Goal: Task Accomplishment & Management: Manage account settings

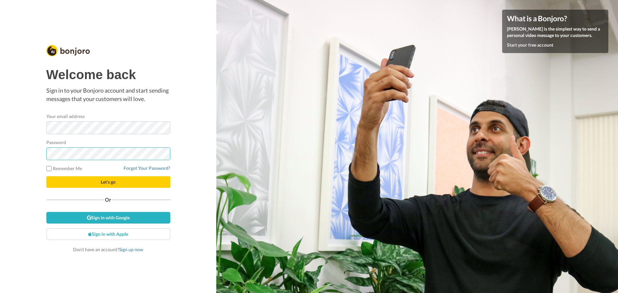
click at [46, 176] on button "Let's go" at bounding box center [108, 182] width 124 height 12
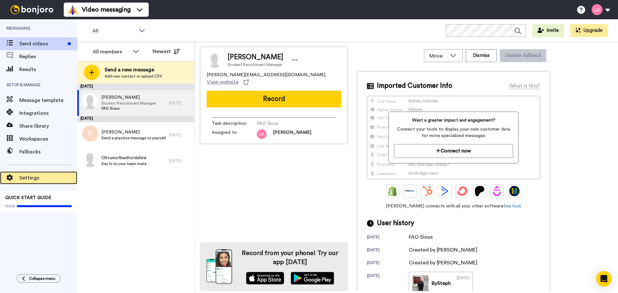
click at [26, 176] on span "Settings" at bounding box center [48, 178] width 58 height 8
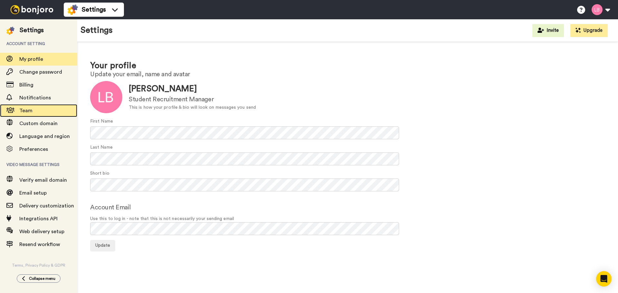
click at [23, 109] on span "Team" at bounding box center [25, 110] width 13 height 5
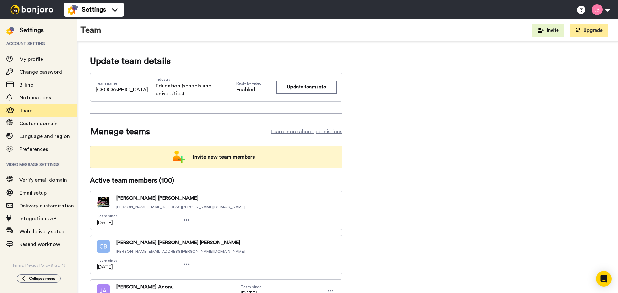
click at [219, 154] on span "Invite new team members" at bounding box center [224, 157] width 72 height 13
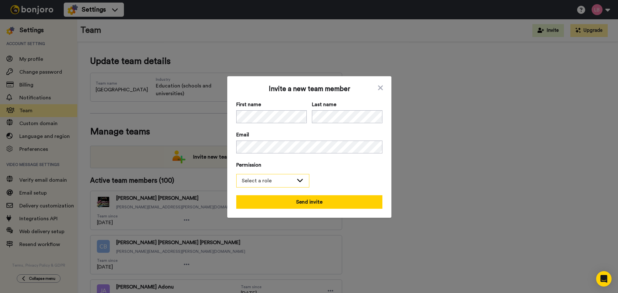
click at [274, 183] on div "Select a role" at bounding box center [268, 181] width 52 height 8
click at [268, 203] on li "Filmer" at bounding box center [272, 205] width 73 height 10
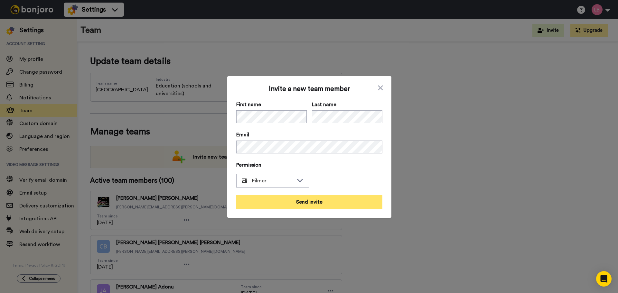
click at [321, 200] on button "Send invite" at bounding box center [309, 202] width 146 height 14
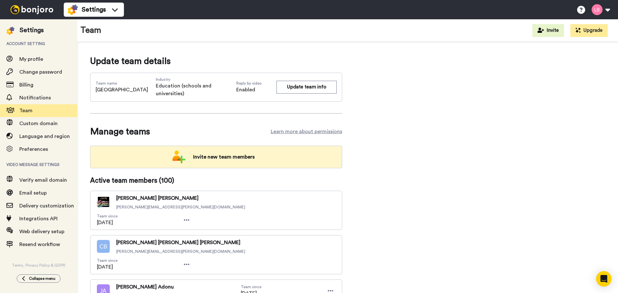
click at [220, 163] on span "Invite new team members" at bounding box center [224, 157] width 72 height 13
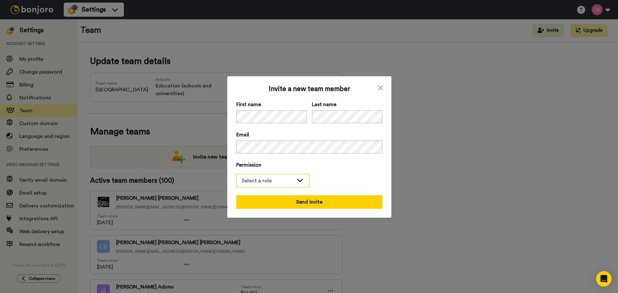
click at [283, 179] on div "Select a role" at bounding box center [268, 181] width 52 height 8
click at [278, 193] on li "Admin" at bounding box center [272, 195] width 73 height 10
drag, startPoint x: 285, startPoint y: 180, endPoint x: 274, endPoint y: 197, distance: 20.0
click at [285, 180] on span "Admin" at bounding box center [268, 181] width 52 height 8
click at [269, 203] on li "Filmer" at bounding box center [272, 205] width 73 height 10
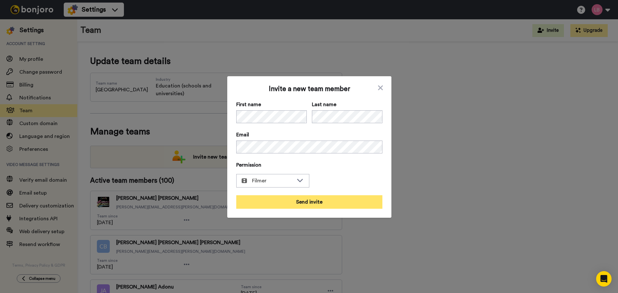
click at [302, 202] on button "Send invite" at bounding box center [309, 202] width 146 height 14
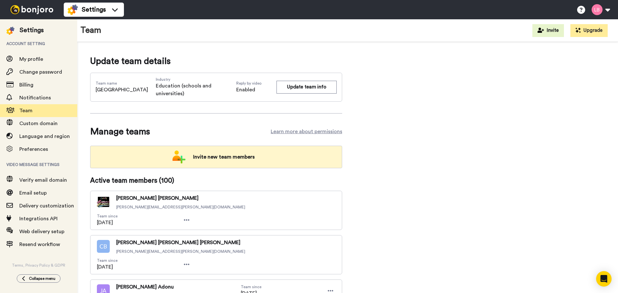
click at [212, 151] on span "Invite new team members" at bounding box center [224, 157] width 72 height 13
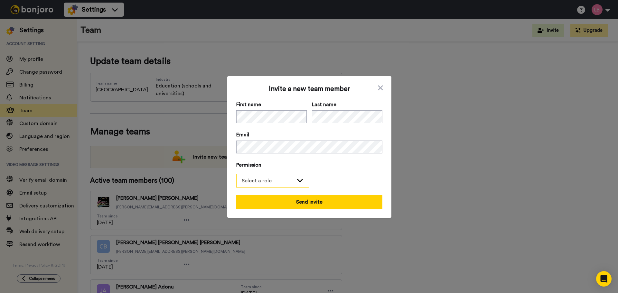
click at [286, 181] on div "Select a role" at bounding box center [268, 181] width 52 height 8
click at [271, 201] on li "Filmer" at bounding box center [272, 205] width 73 height 10
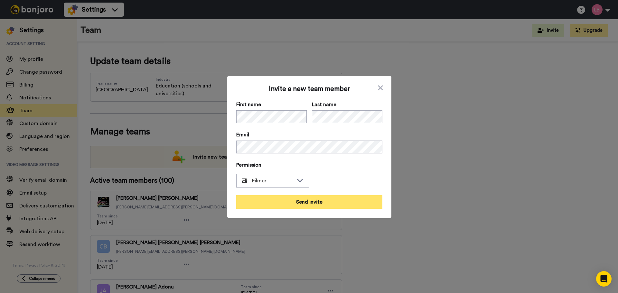
click at [314, 201] on button "Send invite" at bounding box center [309, 202] width 146 height 14
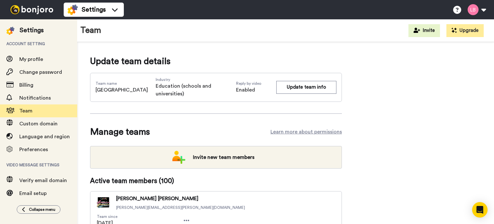
click at [30, 10] on img at bounding box center [32, 9] width 48 height 9
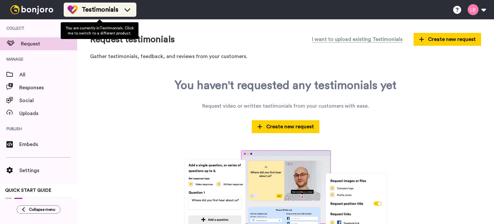
click at [95, 9] on span "Testimonials" at bounding box center [100, 9] width 37 height 9
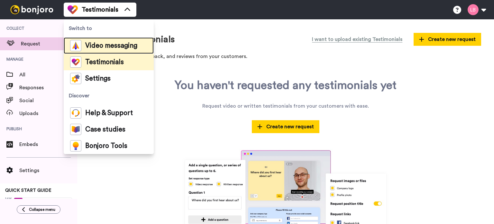
click at [96, 42] on span "Video messaging" at bounding box center [111, 45] width 52 height 6
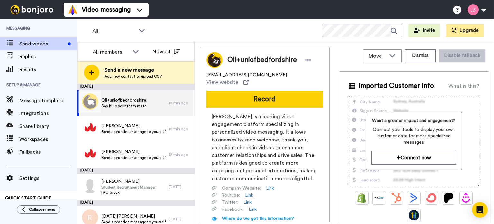
click at [127, 104] on span "Say hi to your team mate" at bounding box center [123, 105] width 45 height 5
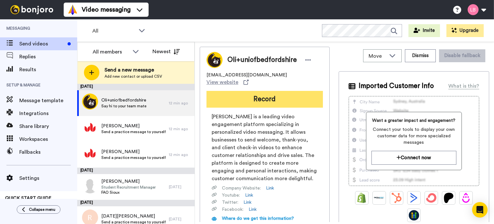
click at [279, 96] on button "Record" at bounding box center [265, 99] width 116 height 17
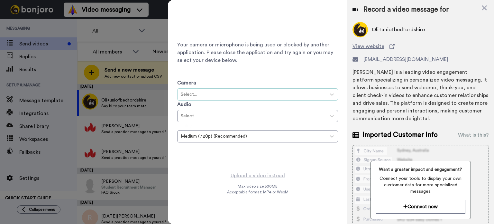
click at [319, 99] on div "Select..." at bounding box center [257, 94] width 161 height 12
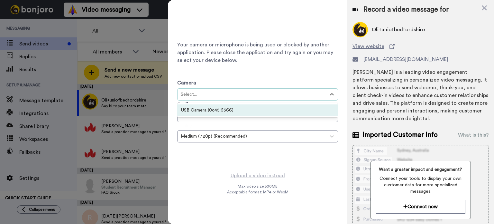
click at [226, 110] on div "USB Camera (0c45:6366)" at bounding box center [257, 110] width 161 height 12
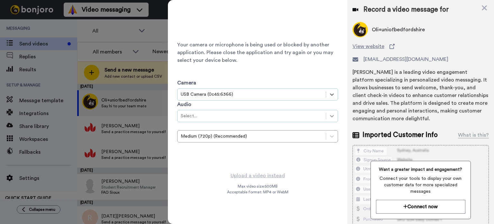
click at [331, 114] on icon at bounding box center [332, 116] width 6 height 6
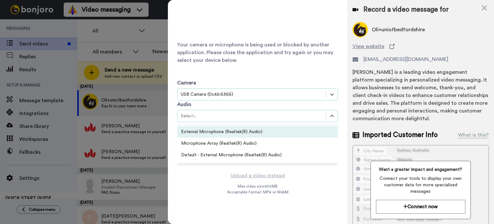
click at [194, 132] on div "External Microphone (Realtek(R) Audio)" at bounding box center [257, 132] width 161 height 12
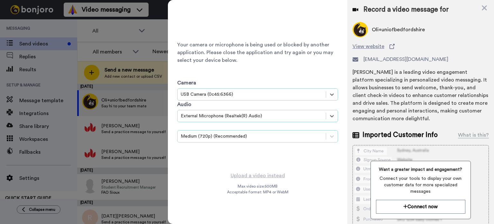
click at [257, 137] on div "Medium (720p) (Recommended)" at bounding box center [252, 136] width 142 height 6
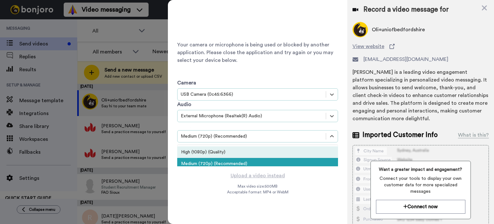
click at [209, 151] on div "High (1080p) (Quality)" at bounding box center [257, 152] width 161 height 12
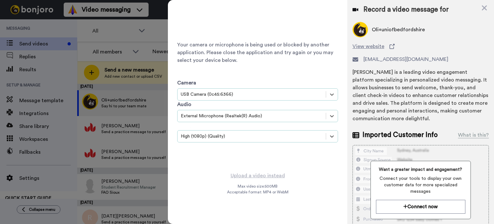
click at [291, 169] on div "Your camera or microphone is being used or blocked by another application. Plea…" at bounding box center [258, 85] width 180 height 171
drag, startPoint x: 484, startPoint y: 5, endPoint x: 479, endPoint y: 7, distance: 5.8
click at [484, 5] on icon at bounding box center [484, 8] width 6 height 8
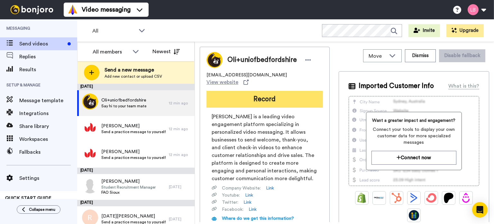
click at [258, 98] on button "Record" at bounding box center [265, 99] width 116 height 17
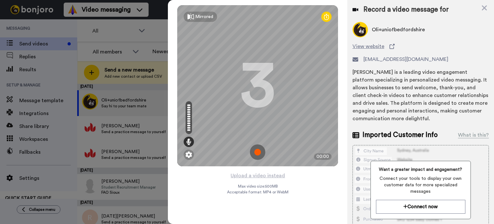
click at [256, 154] on img at bounding box center [257, 151] width 15 height 15
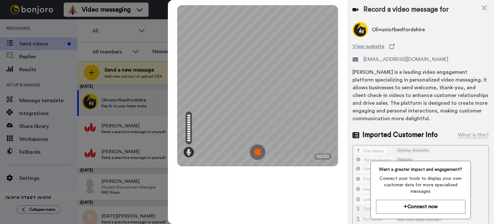
click at [261, 150] on img at bounding box center [257, 151] width 15 height 15
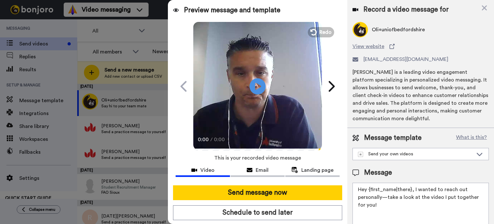
scroll to position [22, 0]
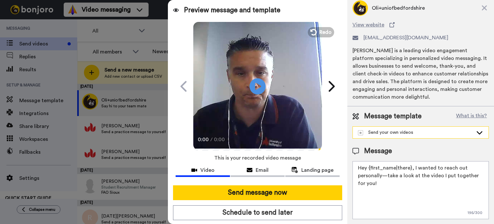
click at [411, 132] on div "Send your own videos" at bounding box center [415, 132] width 115 height 6
click at [386, 118] on span "Message template" at bounding box center [393, 116] width 58 height 10
click at [389, 130] on div "Send your own videos" at bounding box center [415, 132] width 115 height 6
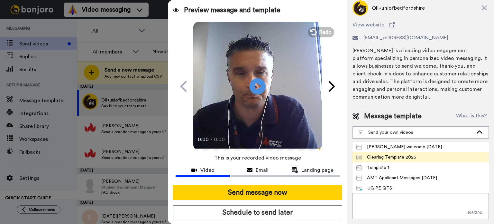
click at [389, 156] on div "Clearing Template 2025" at bounding box center [387, 157] width 60 height 6
type textarea "Hi, I am so glad you have chosen the [GEOGRAPHIC_DATA]. I can't wait to welcome…"
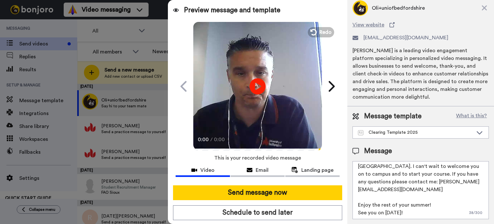
scroll to position [0, 0]
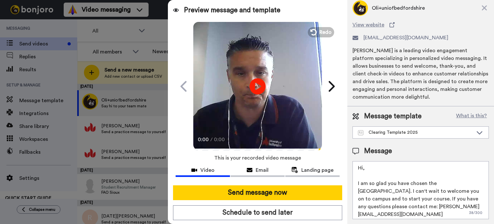
click at [372, 166] on textarea "Hi, I am so glad you have chosen the [GEOGRAPHIC_DATA]. I can't wait to welcome…" at bounding box center [421, 190] width 136 height 58
click at [399, 130] on div "Clearing Template 2025" at bounding box center [415, 132] width 115 height 6
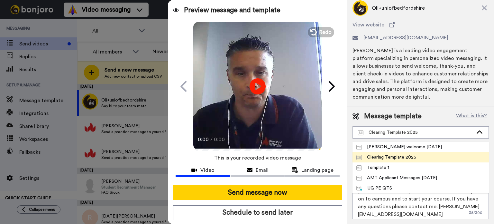
click at [402, 156] on div "Clearing Template 2025" at bounding box center [387, 157] width 60 height 6
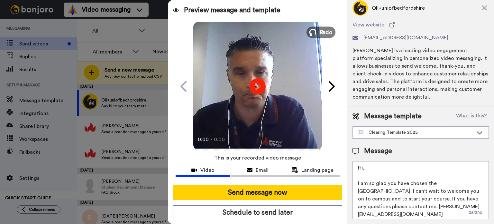
click at [314, 29] on button "Redo" at bounding box center [321, 31] width 29 height 11
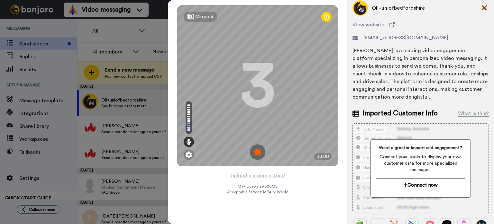
click at [481, 10] on icon at bounding box center [484, 8] width 6 height 8
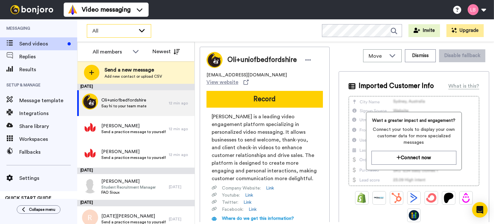
click at [110, 33] on span "All" at bounding box center [113, 31] width 43 height 8
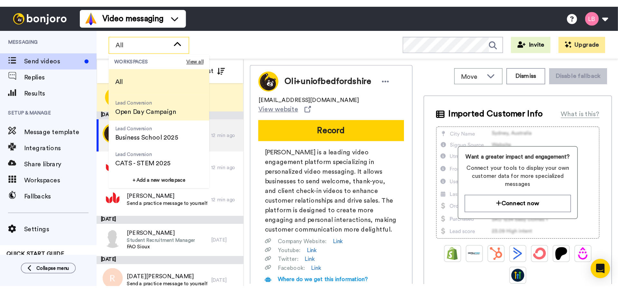
scroll to position [32, 0]
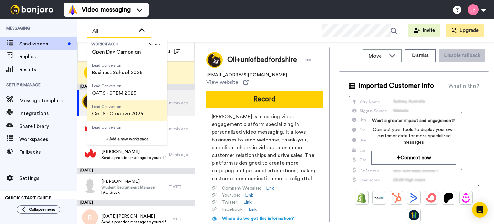
click at [118, 111] on span "CATS - Creative 2025" at bounding box center [117, 114] width 51 height 8
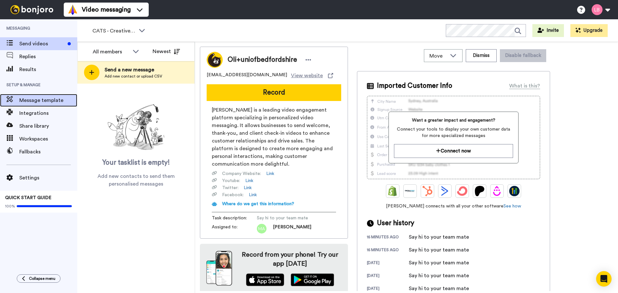
click at [49, 102] on span "Message template" at bounding box center [48, 101] width 58 height 8
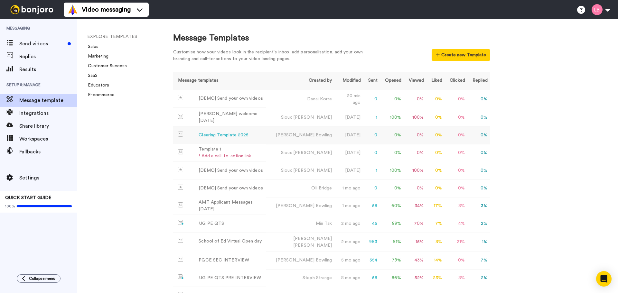
click at [237, 135] on div "Clearing Template 2025" at bounding box center [224, 135] width 50 height 7
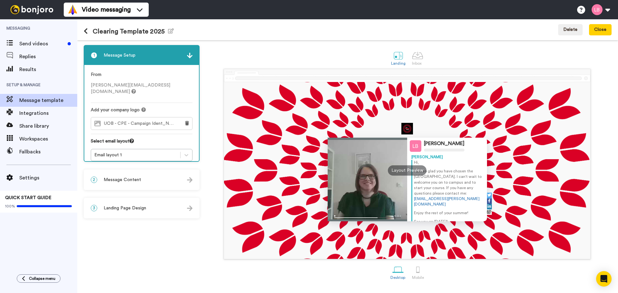
click at [153, 180] on div "2 Message Content" at bounding box center [141, 179] width 115 height 19
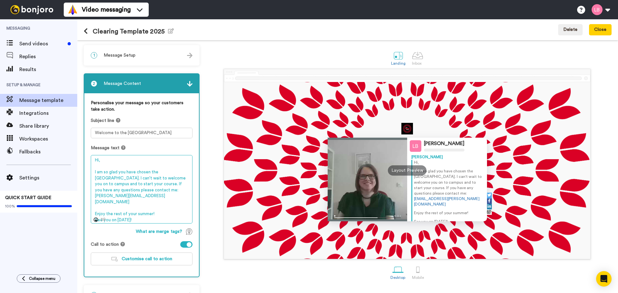
click at [132, 162] on textarea "Hi, I am so glad you have chosen the [GEOGRAPHIC_DATA]. I can't wait to welcome…" at bounding box center [142, 189] width 102 height 69
click at [162, 217] on textarea "Hi, I am so glad you have chosen the [GEOGRAPHIC_DATA]. I can't wait to welcome…" at bounding box center [142, 189] width 102 height 69
drag, startPoint x: 162, startPoint y: 217, endPoint x: 94, endPoint y: 207, distance: 69.3
click at [94, 207] on textarea "Hi, I am so glad you have chosen the [GEOGRAPHIC_DATA]. I can't wait to welcome…" at bounding box center [142, 189] width 102 height 69
click at [191, 215] on textarea "Hi, I am so glad you have chosen the [GEOGRAPHIC_DATA]. I can't wait to welcome…" at bounding box center [142, 189] width 102 height 69
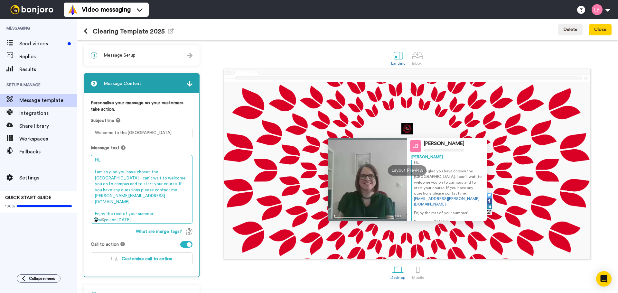
drag, startPoint x: 155, startPoint y: 214, endPoint x: 85, endPoint y: 214, distance: 69.5
click at [86, 214] on div "Personalise your message so your customers take action. Subject line Welcome to…" at bounding box center [141, 184] width 115 height 183
drag, startPoint x: 143, startPoint y: 197, endPoint x: 151, endPoint y: 197, distance: 7.7
click at [143, 197] on textarea "Hi, I am so glad you have chosen the [GEOGRAPHIC_DATA]. I can't wait to welcome…" at bounding box center [142, 189] width 102 height 69
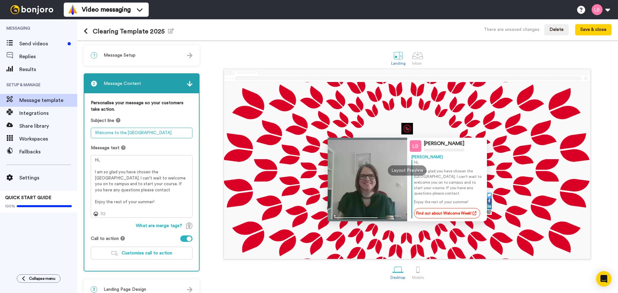
click at [186, 135] on textarea "Welcome to the [GEOGRAPHIC_DATA]" at bounding box center [142, 133] width 102 height 11
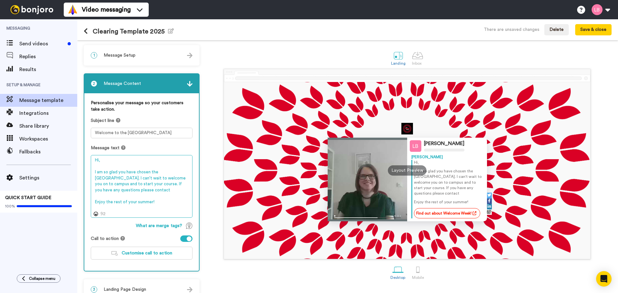
click at [111, 164] on textarea "Hi, I am so glad you have chosen the [GEOGRAPHIC_DATA]. I can't wait to welcome…" at bounding box center [142, 186] width 102 height 63
click at [111, 160] on textarea "Hi, I am so glad you have chosen the [GEOGRAPHIC_DATA]. I can't wait to welcome…" at bounding box center [142, 186] width 102 height 63
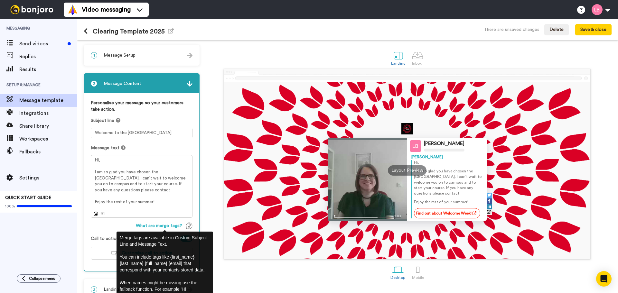
click at [169, 228] on span "What are merge tags?" at bounding box center [159, 226] width 46 height 6
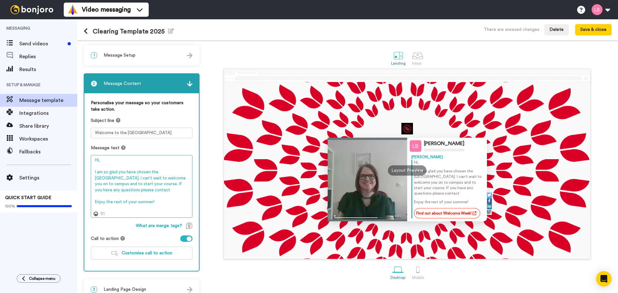
click at [116, 163] on textarea "Hi, I am so glad you have chosen the [GEOGRAPHIC_DATA]. I can't wait to welcome…" at bounding box center [142, 186] width 102 height 63
click at [155, 189] on textarea "Hi {first_name}, I am so glad you have chosen the [GEOGRAPHIC_DATA]. I can't wa…" at bounding box center [142, 186] width 102 height 63
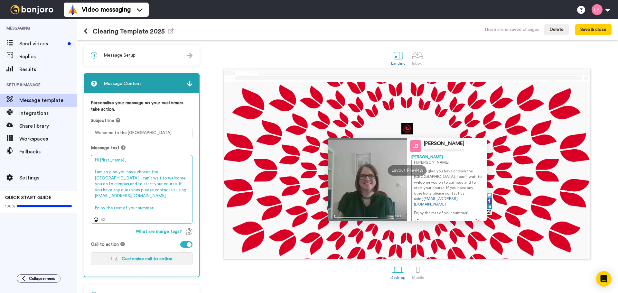
type textarea "Hi {first_name}, I am so glad you have chosen the [GEOGRAPHIC_DATA]. I can't wa…"
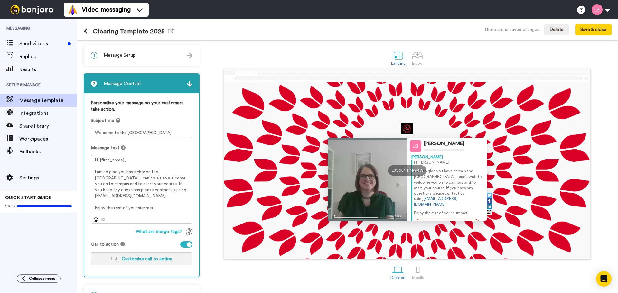
click at [139, 254] on button "Customise call to action" at bounding box center [142, 259] width 102 height 13
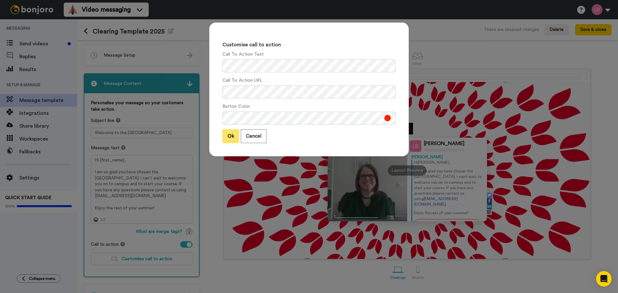
click at [230, 137] on button "Ok" at bounding box center [230, 136] width 17 height 14
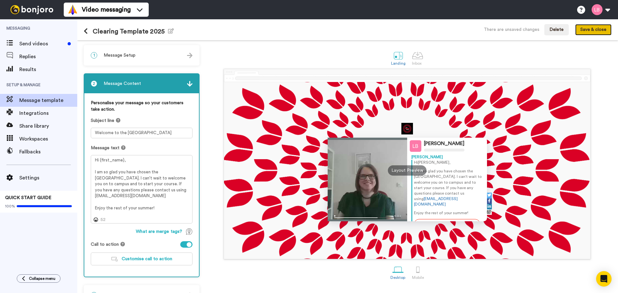
click at [593, 30] on button "Save & close" at bounding box center [593, 30] width 36 height 12
